Goal: Transaction & Acquisition: Purchase product/service

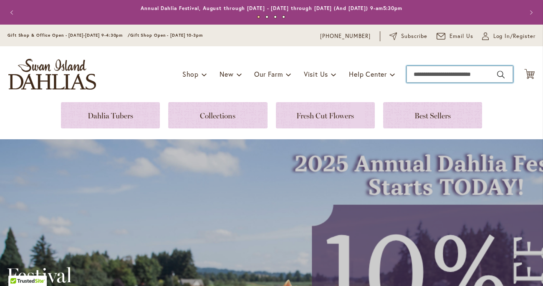
click at [423, 74] on input "Search" at bounding box center [460, 74] width 106 height 17
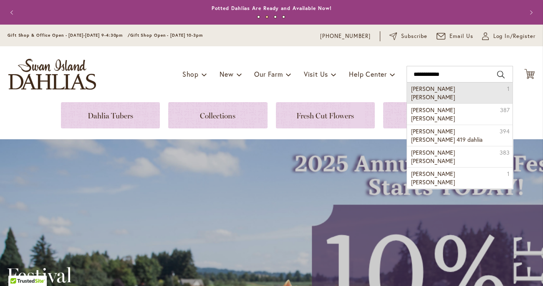
drag, startPoint x: 423, startPoint y: 74, endPoint x: 428, endPoint y: 91, distance: 18.1
click at [428, 91] on span "laura ashley" at bounding box center [433, 93] width 44 height 16
type input "**********"
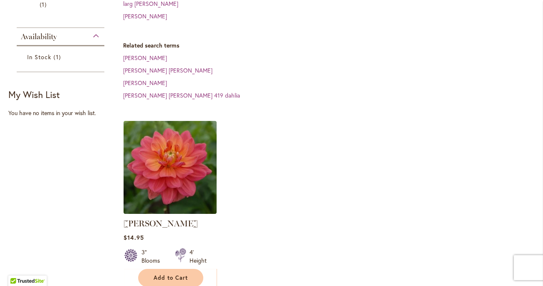
scroll to position [220, 0]
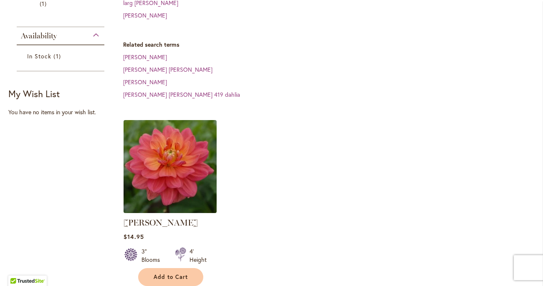
click at [202, 155] on img at bounding box center [171, 167] width 98 height 98
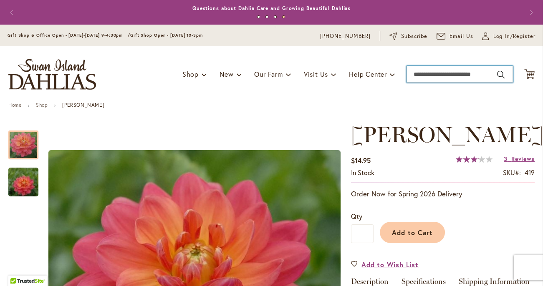
click at [440, 76] on input "Search" at bounding box center [460, 74] width 106 height 17
type input "********"
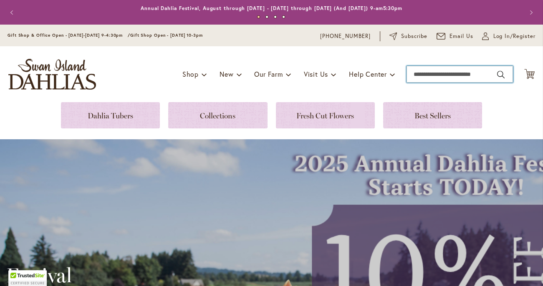
click at [414, 70] on input "Search" at bounding box center [460, 74] width 106 height 17
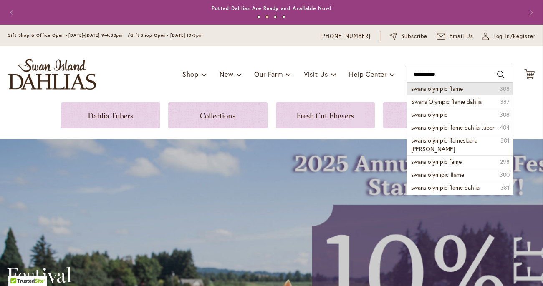
drag, startPoint x: 433, startPoint y: 86, endPoint x: 431, endPoint y: 90, distance: 4.4
click at [431, 90] on span "swans olympic flame" at bounding box center [437, 89] width 52 height 8
type input "**********"
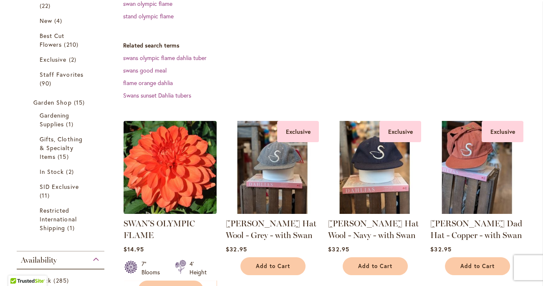
scroll to position [194, 0]
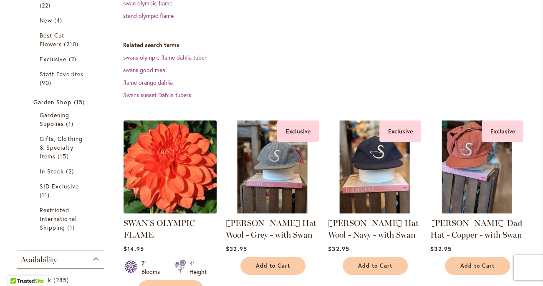
click at [193, 172] on img at bounding box center [171, 167] width 98 height 98
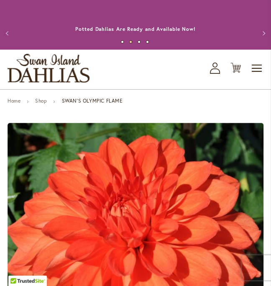
scroll to position [116, 0]
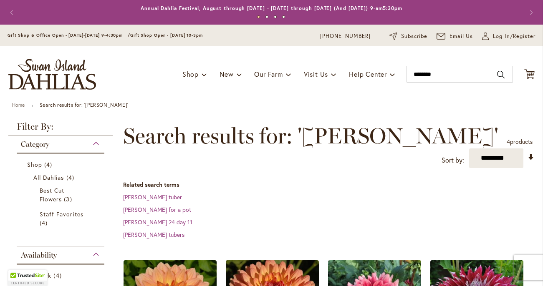
click at [439, 90] on div "Toggle Nav Shop Dahlia Tubers Collections Fresh Cut Dahlias Gardening Supplies …" at bounding box center [271, 74] width 543 height 56
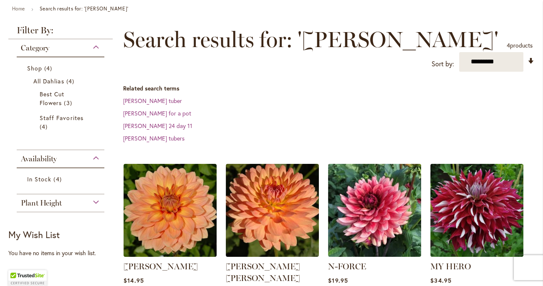
scroll to position [109, 0]
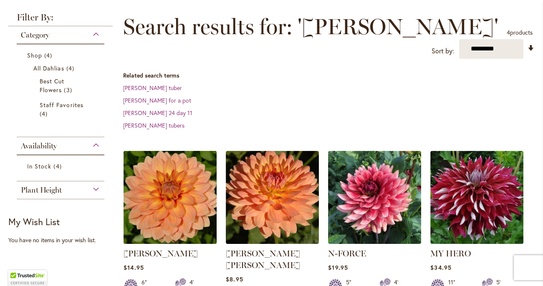
click at [199, 157] on img at bounding box center [171, 198] width 98 height 98
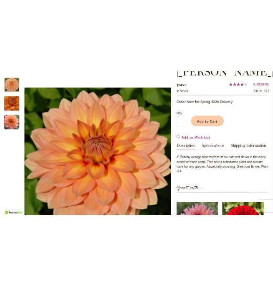
scroll to position [153, 0]
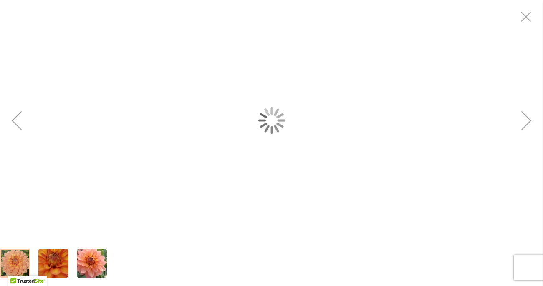
click at [226, 142] on div "Nicholas" at bounding box center [271, 120] width 543 height 241
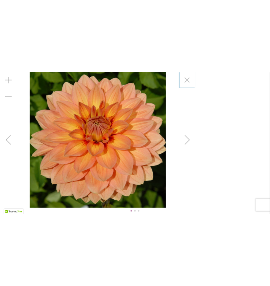
scroll to position [0, 0]
